Goal: Task Accomplishment & Management: Use online tool/utility

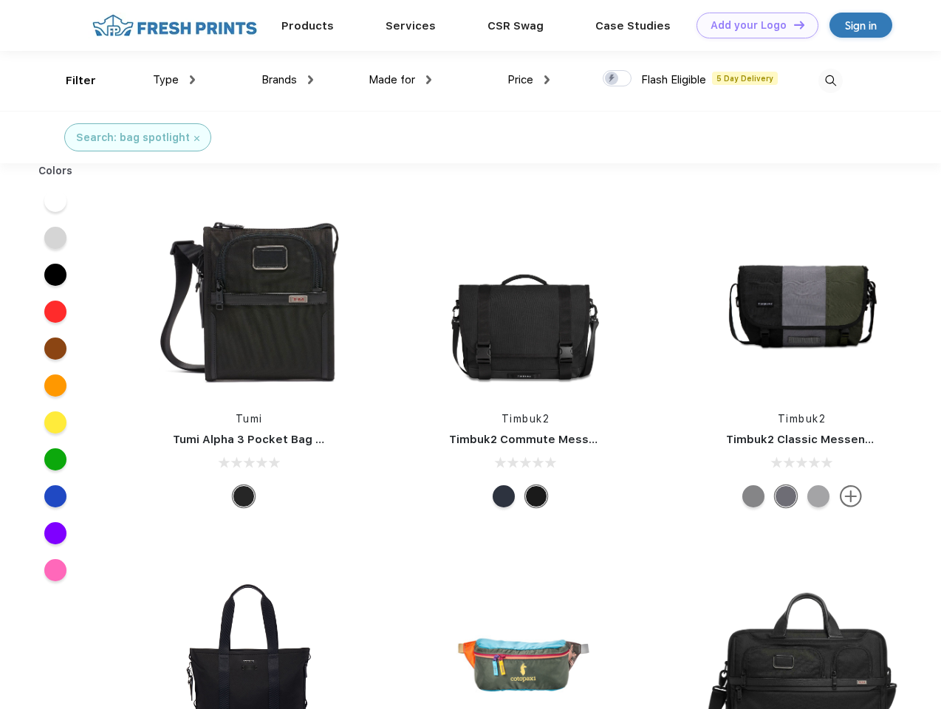
click at [752, 25] on link "Add your Logo Design Tool" at bounding box center [758, 26] width 122 height 26
click at [0, 0] on div "Design Tool" at bounding box center [0, 0] width 0 height 0
click at [793, 24] on link "Add your Logo Design Tool" at bounding box center [758, 26] width 122 height 26
click at [71, 81] on div "Filter" at bounding box center [81, 80] width 30 height 17
click at [174, 80] on span "Type" at bounding box center [166, 79] width 26 height 13
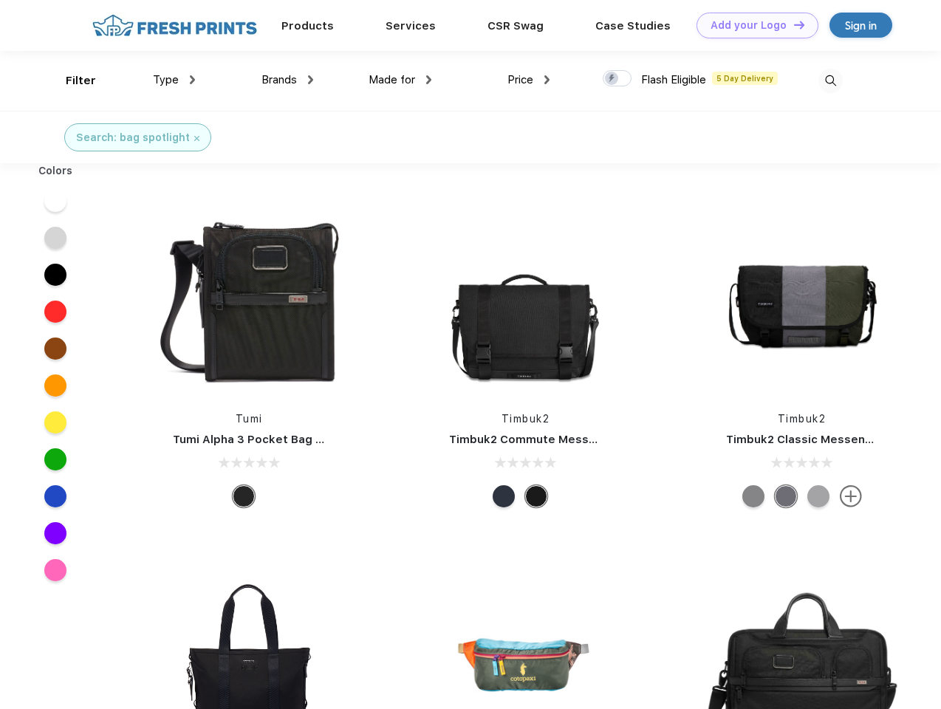
click at [287, 80] on span "Brands" at bounding box center [279, 79] width 35 height 13
click at [401, 80] on span "Made for" at bounding box center [392, 79] width 47 height 13
click at [529, 80] on span "Price" at bounding box center [521, 79] width 26 height 13
click at [618, 79] on div at bounding box center [617, 78] width 29 height 16
click at [613, 79] on input "checkbox" at bounding box center [608, 74] width 10 height 10
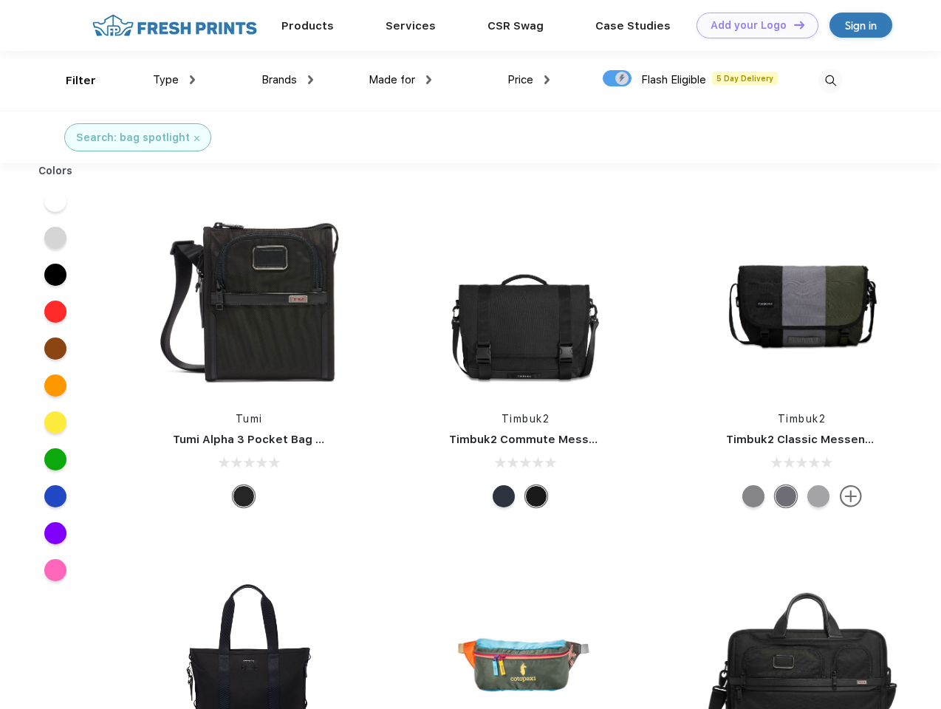
click at [831, 81] on img at bounding box center [831, 81] width 24 height 24
